Goal: Communication & Community: Answer question/provide support

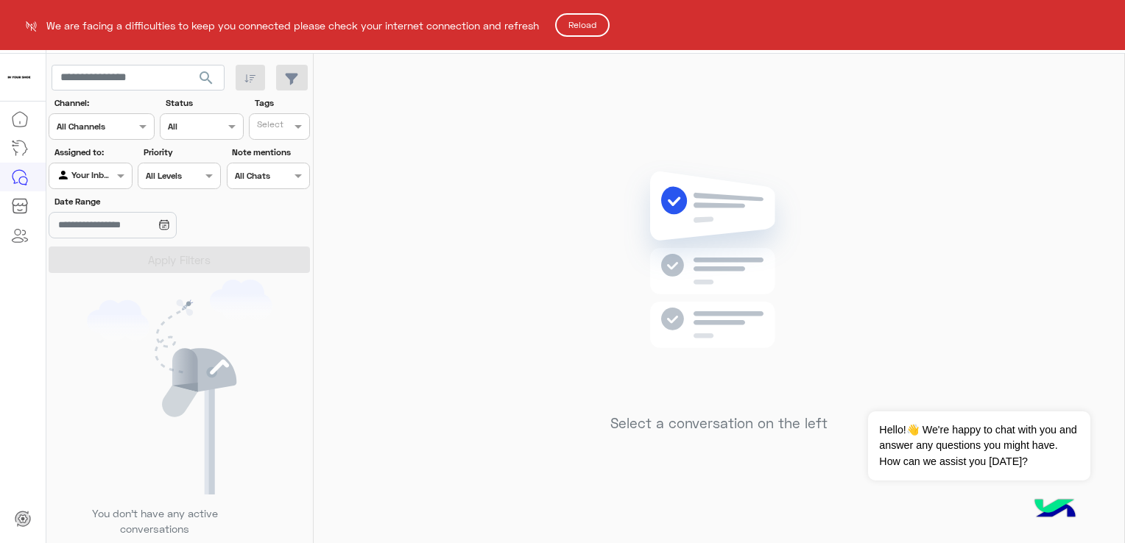
click at [595, 25] on button "Reload" at bounding box center [582, 25] width 54 height 24
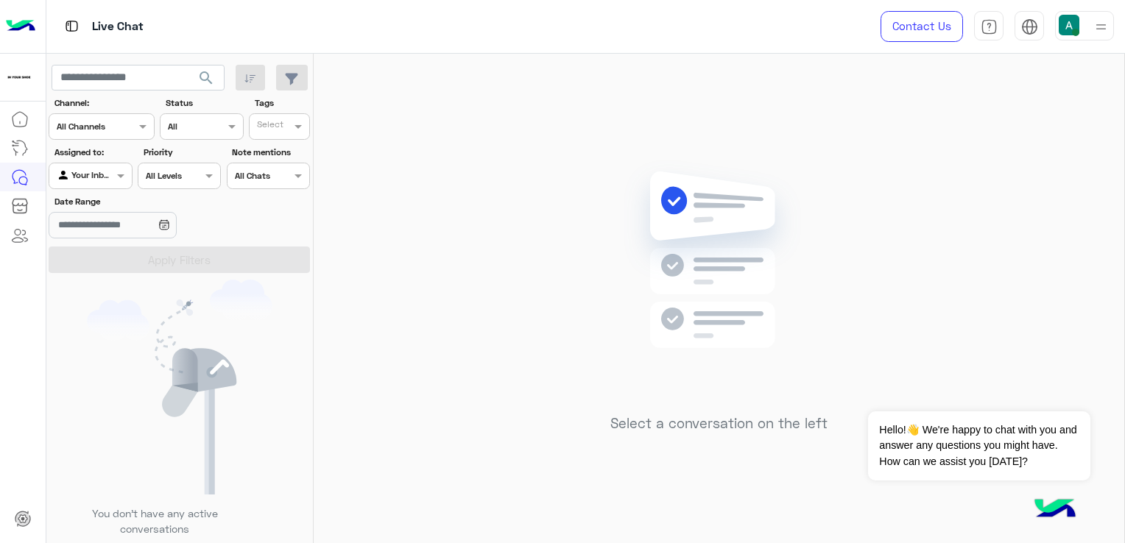
click at [1099, 32] on img at bounding box center [1101, 27] width 18 height 18
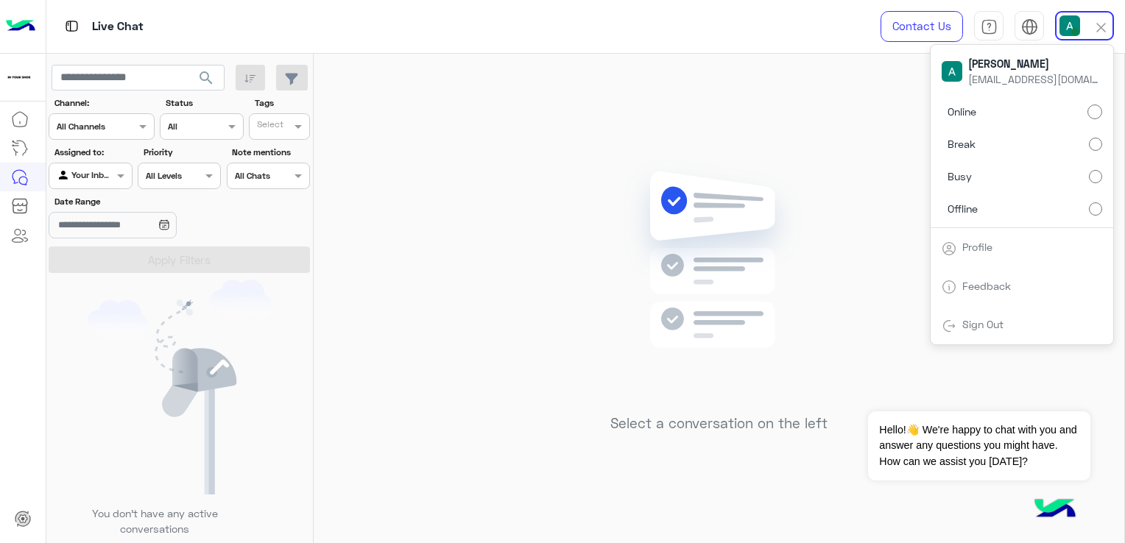
click at [611, 177] on div "Select a conversation on the left" at bounding box center [718, 301] width 217 height 283
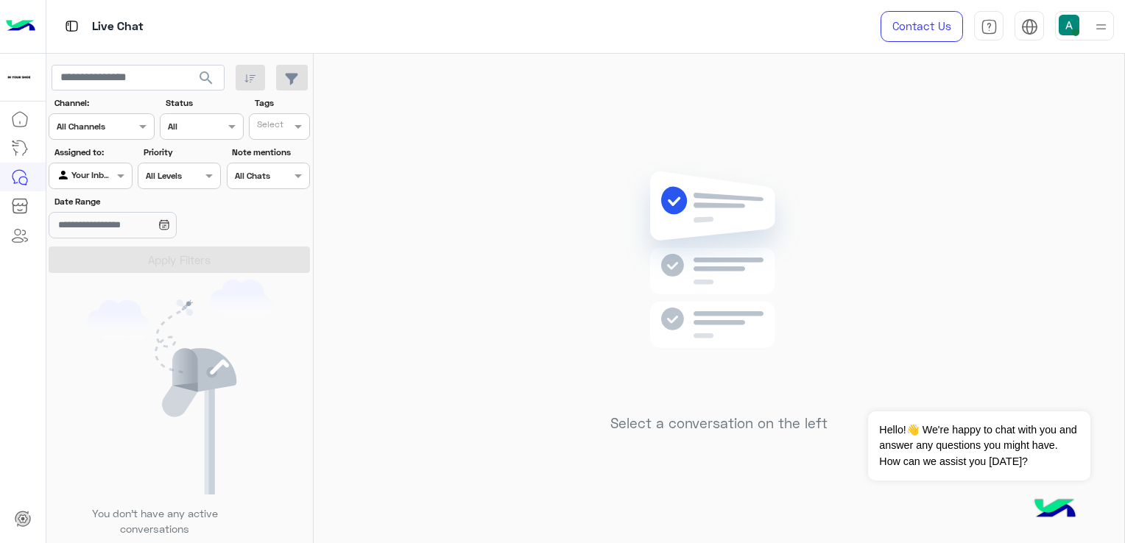
click at [1098, 20] on img at bounding box center [1101, 27] width 18 height 18
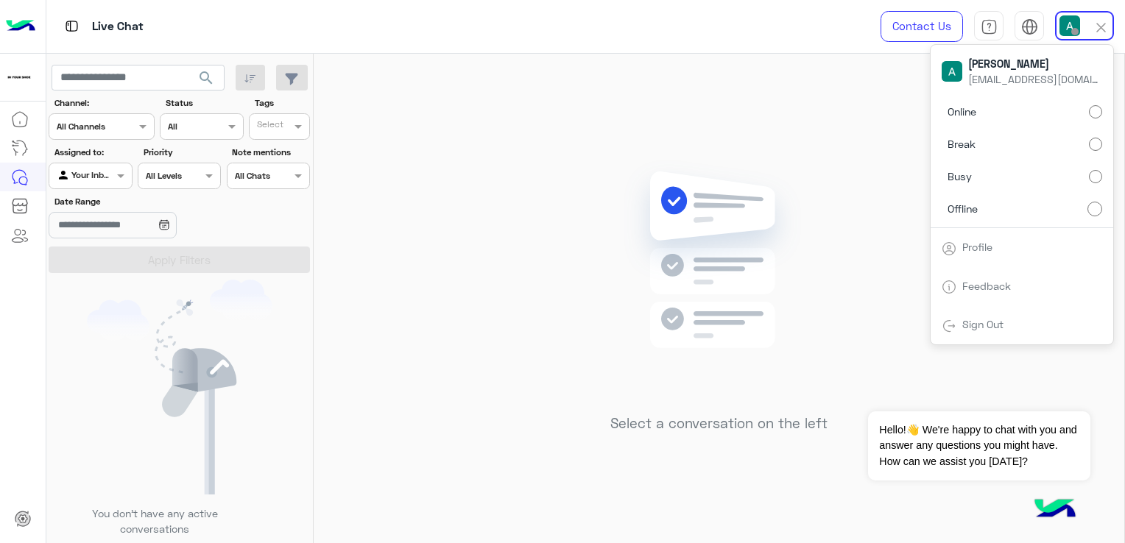
click at [1081, 109] on label "Online" at bounding box center [1021, 112] width 160 height 27
click at [841, 138] on div "Select a conversation on the left" at bounding box center [719, 301] width 810 height 495
